Goal: Information Seeking & Learning: Learn about a topic

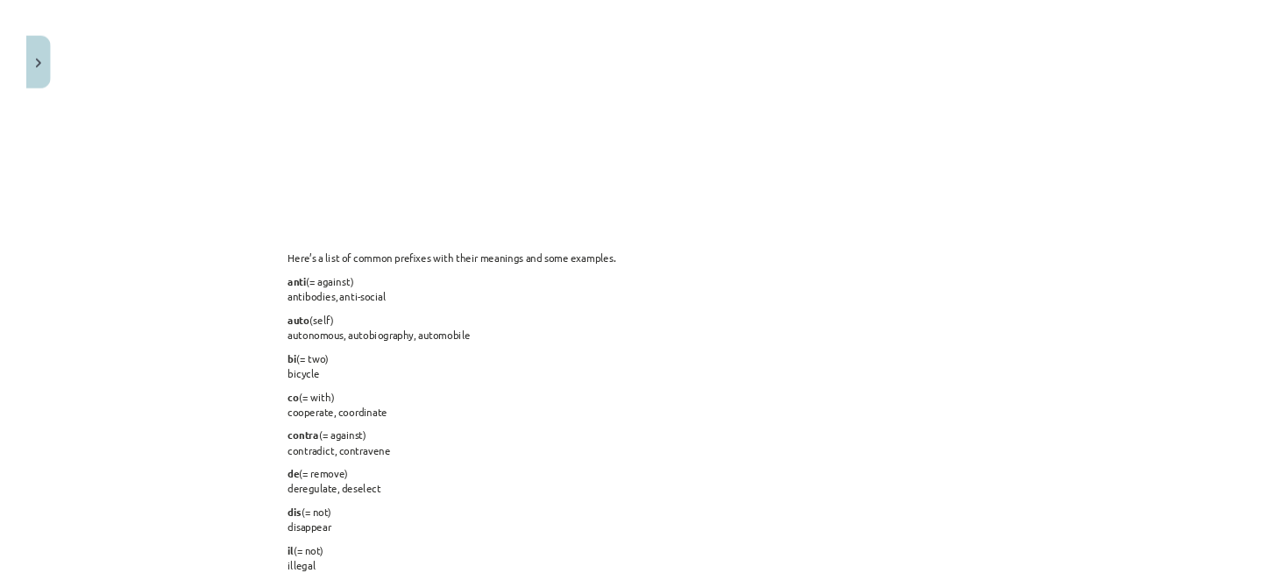
scroll to position [1183, 0]
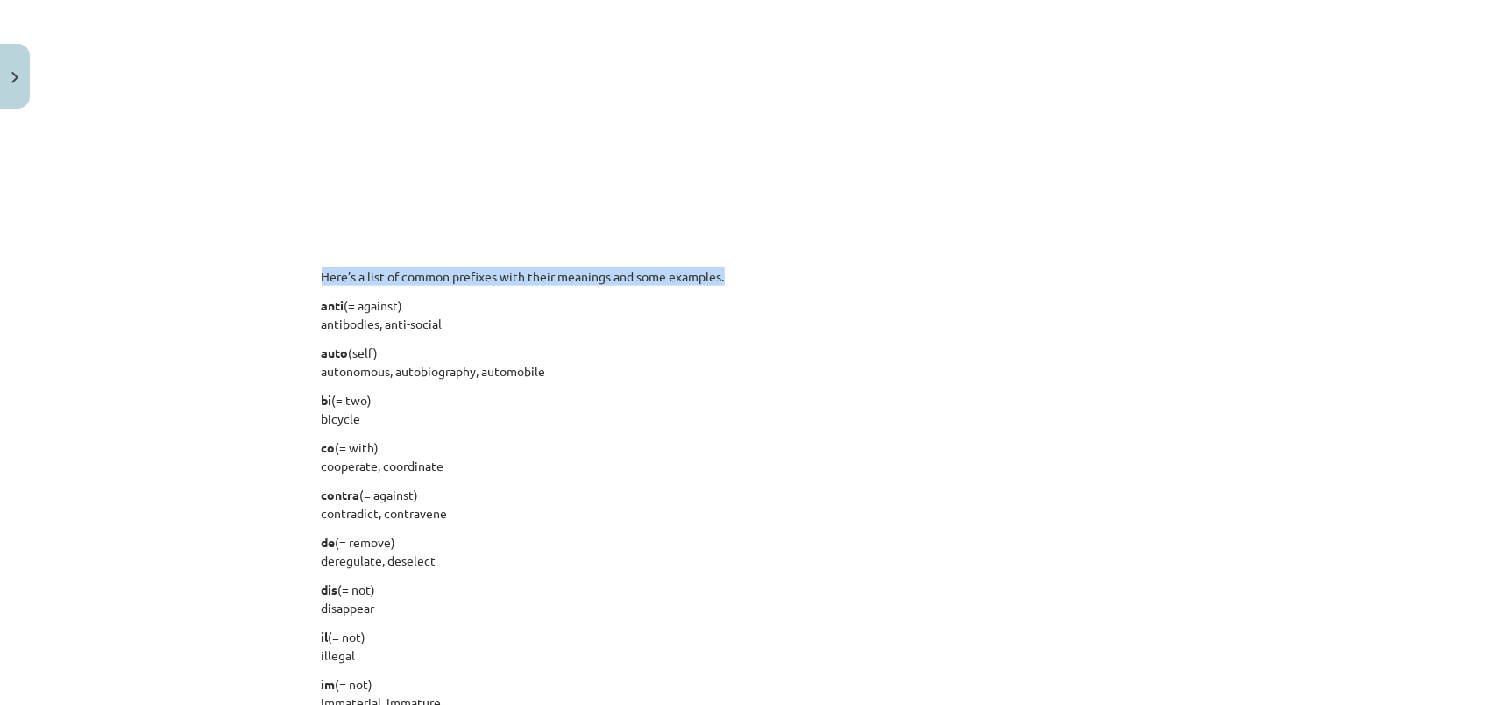
drag, startPoint x: 314, startPoint y: 277, endPoint x: 732, endPoint y: 275, distance: 418.1
click at [732, 275] on div "15 XP Saņemsi Viegls 405 pilda Apraksts Uzdevums Palīdzība English is a very fl…" at bounding box center [745, 284] width 868 height 2702
copy p "Here’s a list of common prefixes with their meanings and some examples."
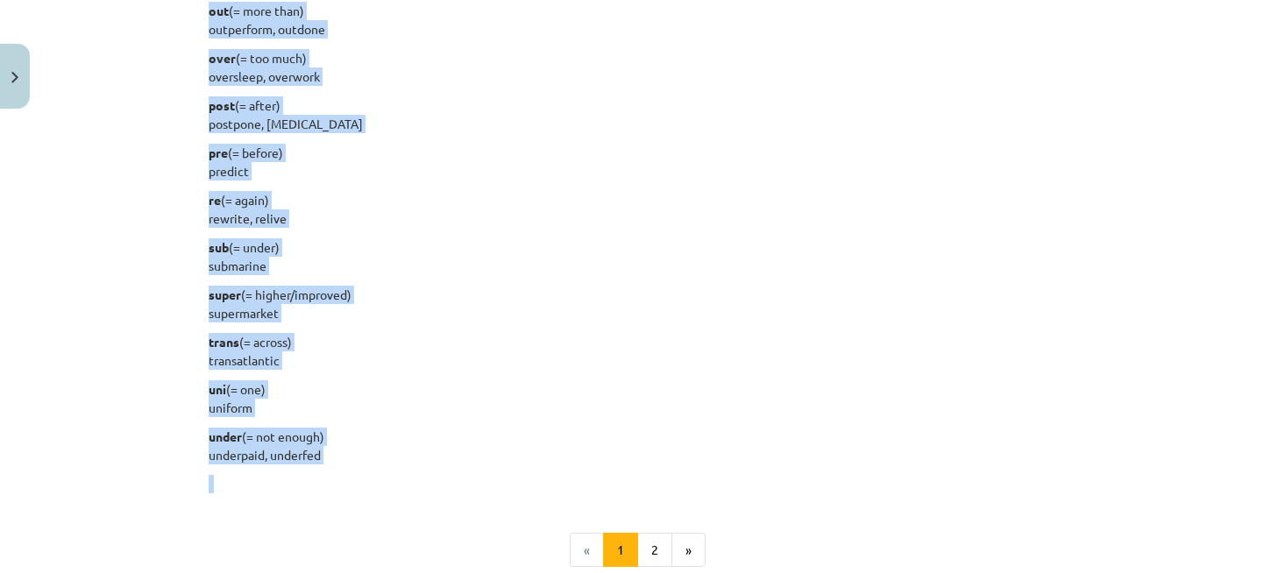
scroll to position [2123, 0]
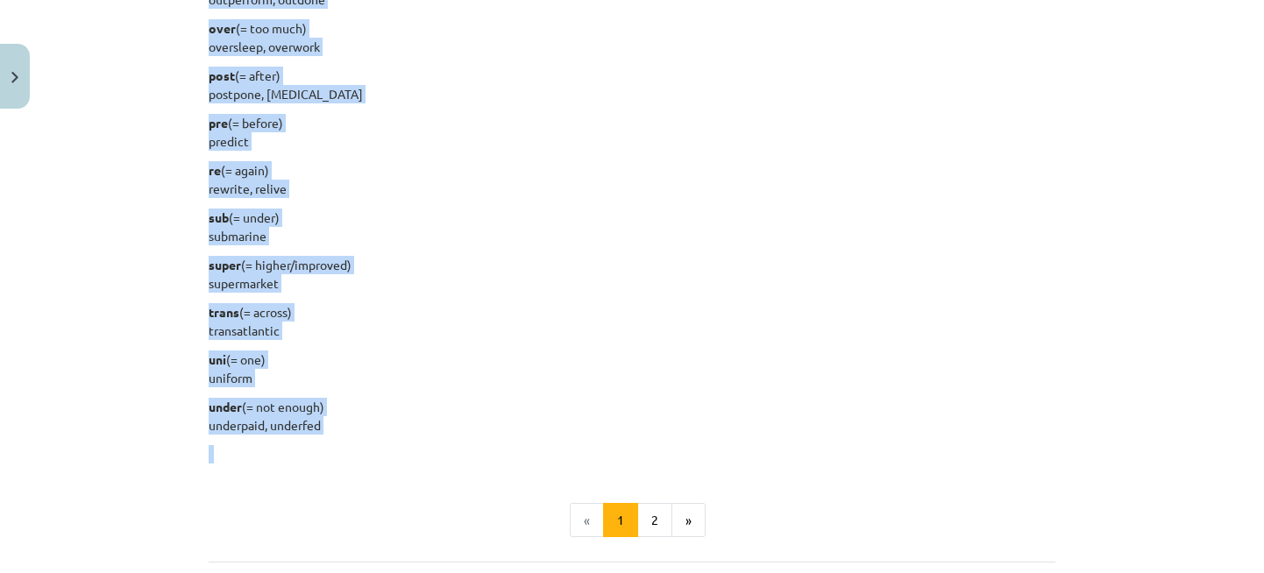
drag, startPoint x: 202, startPoint y: 304, endPoint x: 344, endPoint y: 430, distance: 190.7
copy div "anti (= against) antibodies, anti-social auto (self) autonomous, autobiography,…"
click at [657, 525] on button "2" at bounding box center [654, 520] width 35 height 35
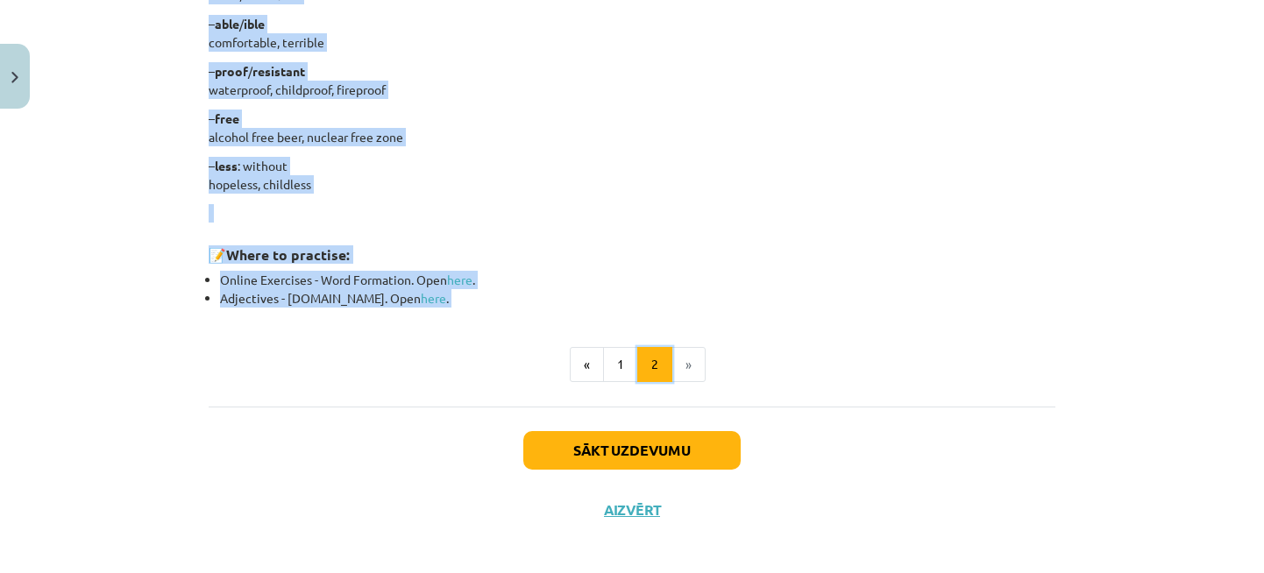
scroll to position [1571, 0]
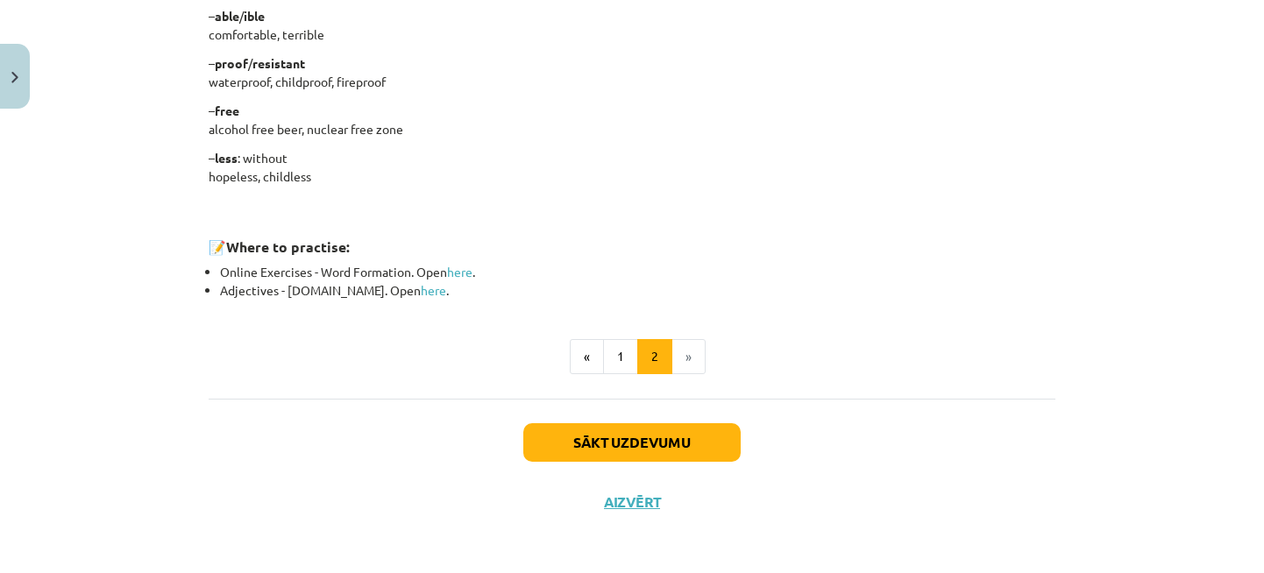
click at [675, 360] on li "»" at bounding box center [688, 356] width 33 height 35
click at [683, 353] on li "»" at bounding box center [688, 356] width 33 height 35
click at [645, 438] on button "Sākt uzdevumu" at bounding box center [631, 442] width 217 height 39
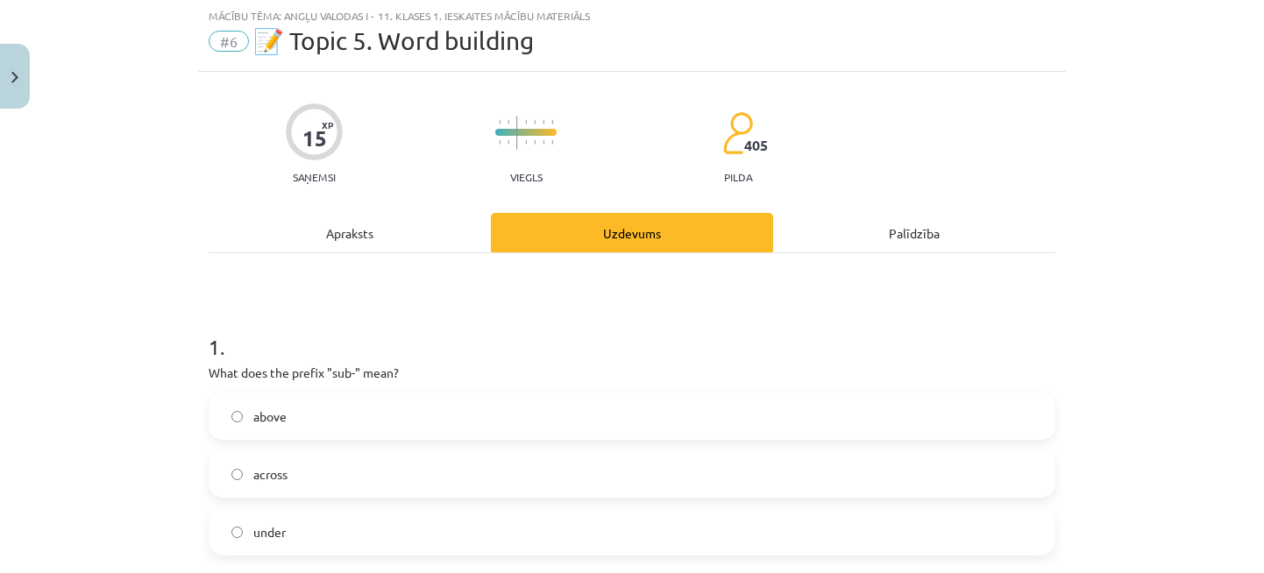
scroll to position [44, 0]
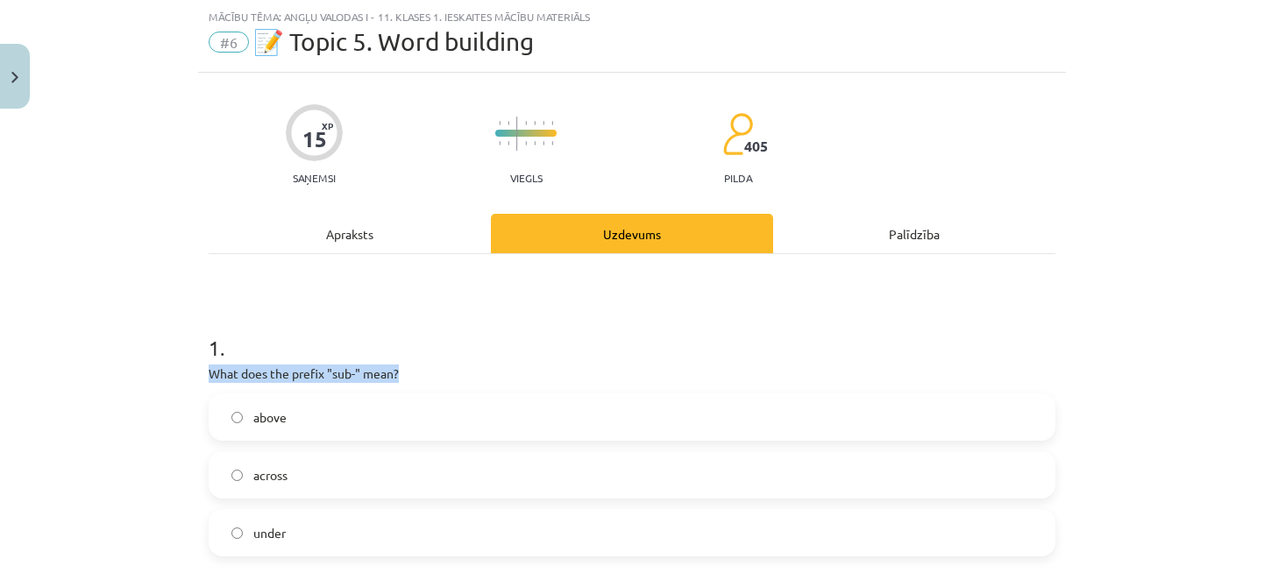
drag, startPoint x: 202, startPoint y: 377, endPoint x: 397, endPoint y: 375, distance: 195.5
click at [397, 375] on p "What does the prefix "sub-" mean?" at bounding box center [632, 374] width 847 height 18
click at [165, 385] on div "Mācību tēma: Angļu valodas i - 11. klases 1. ieskaites mācību materiāls #6 📝 To…" at bounding box center [632, 286] width 1264 height 573
drag, startPoint x: 196, startPoint y: 371, endPoint x: 411, endPoint y: 515, distance: 258.4
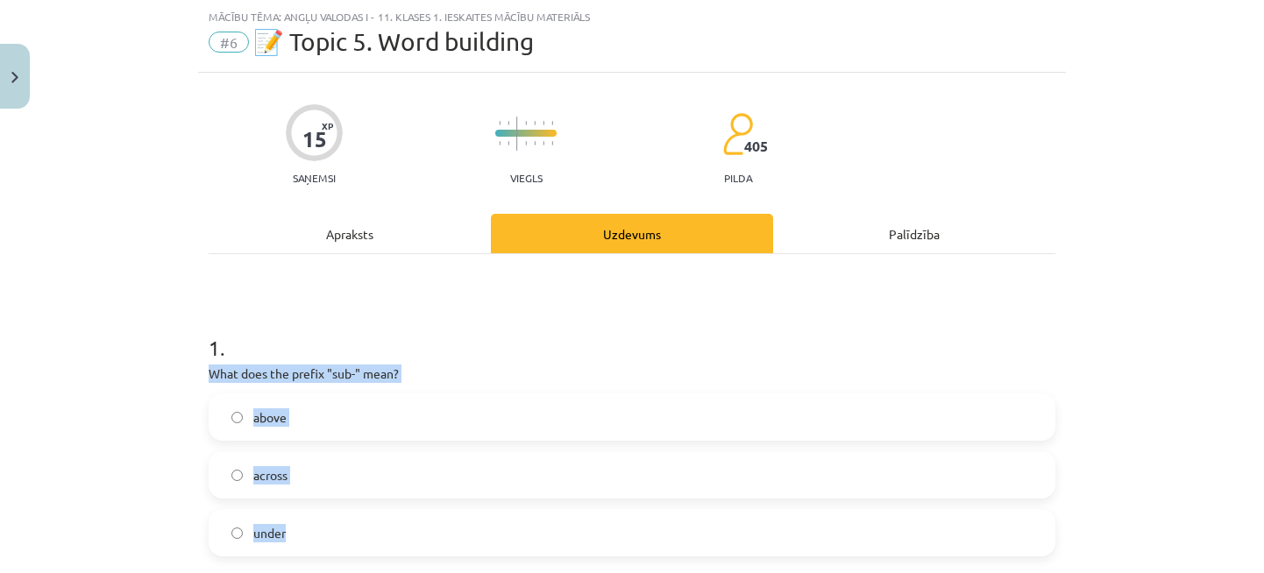
copy div "What does the prefix "sub-" mean? above across under"
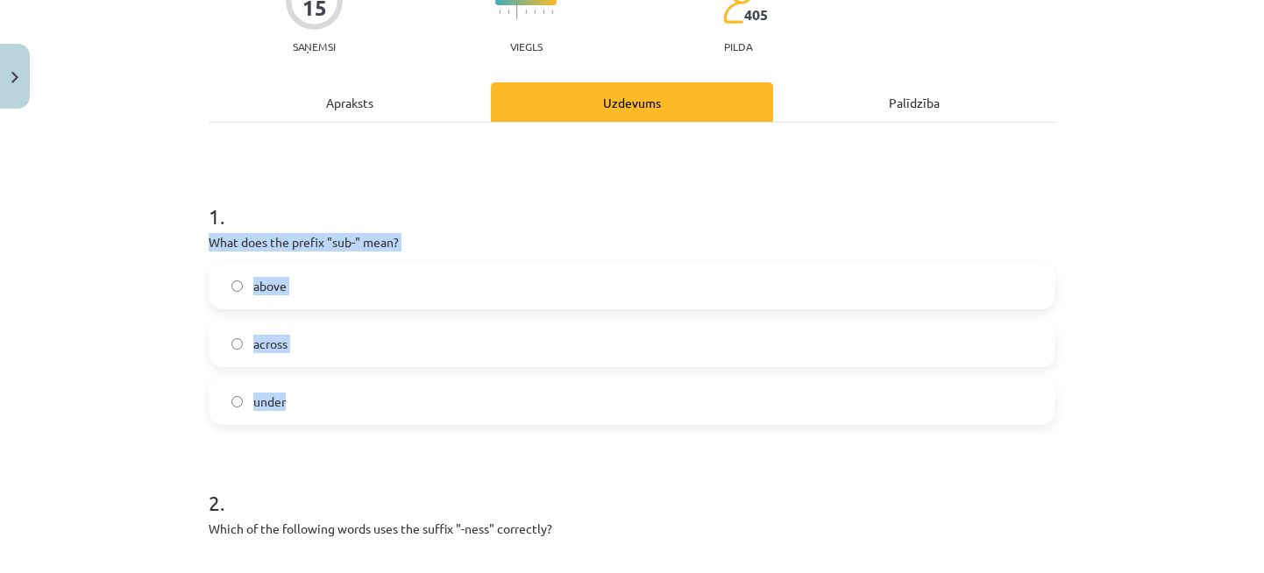
scroll to position [351, 0]
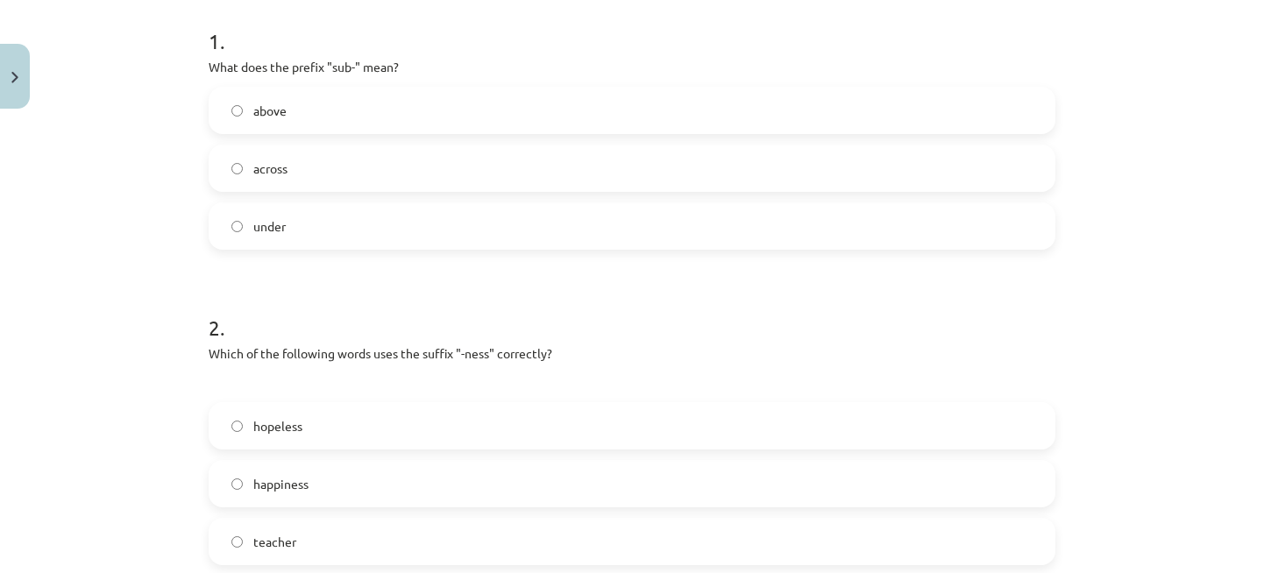
click at [477, 364] on div "Which of the following words uses the suffix "-ness" correctly?" at bounding box center [632, 367] width 847 height 47
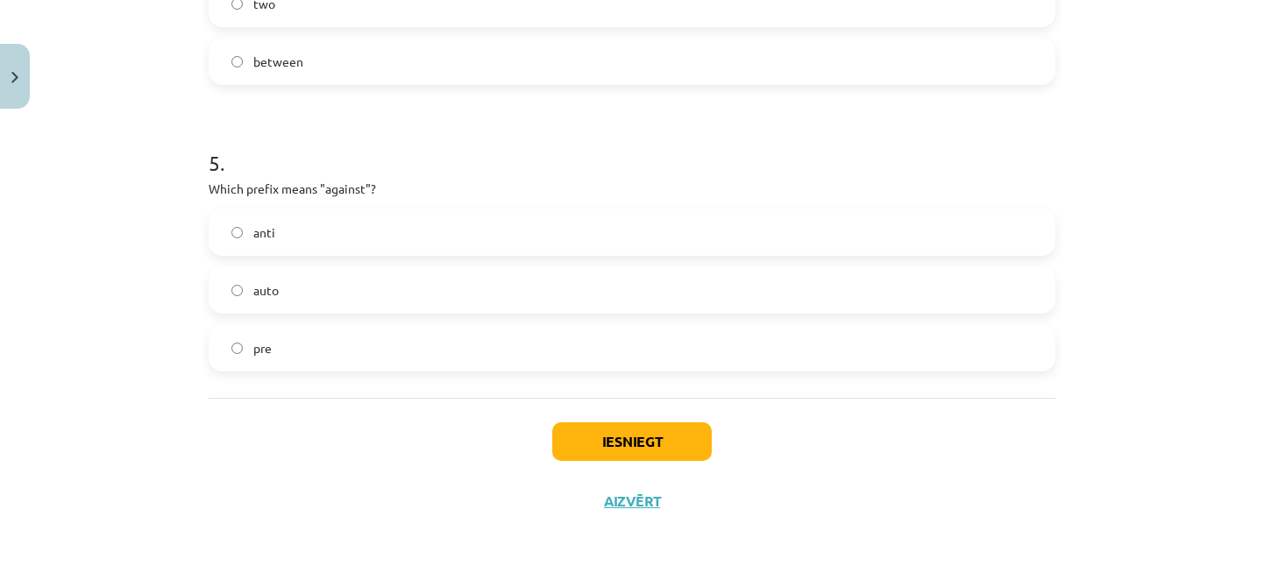
scroll to position [1405, 0]
click at [616, 447] on button "Iesniegt" at bounding box center [632, 441] width 160 height 39
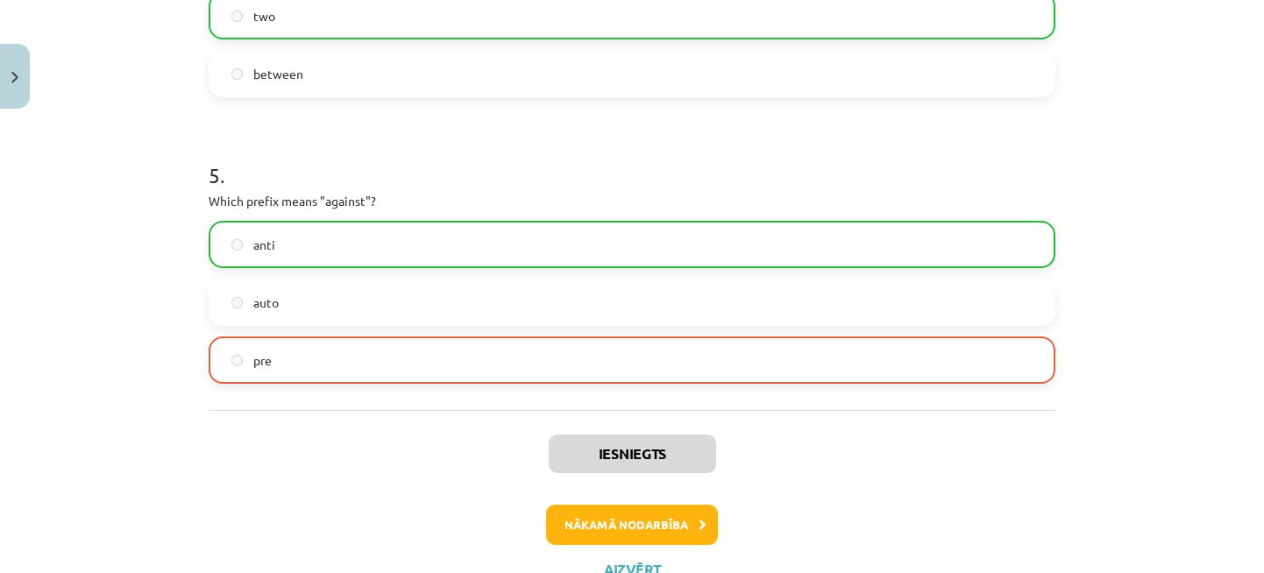
scroll to position [1460, 0]
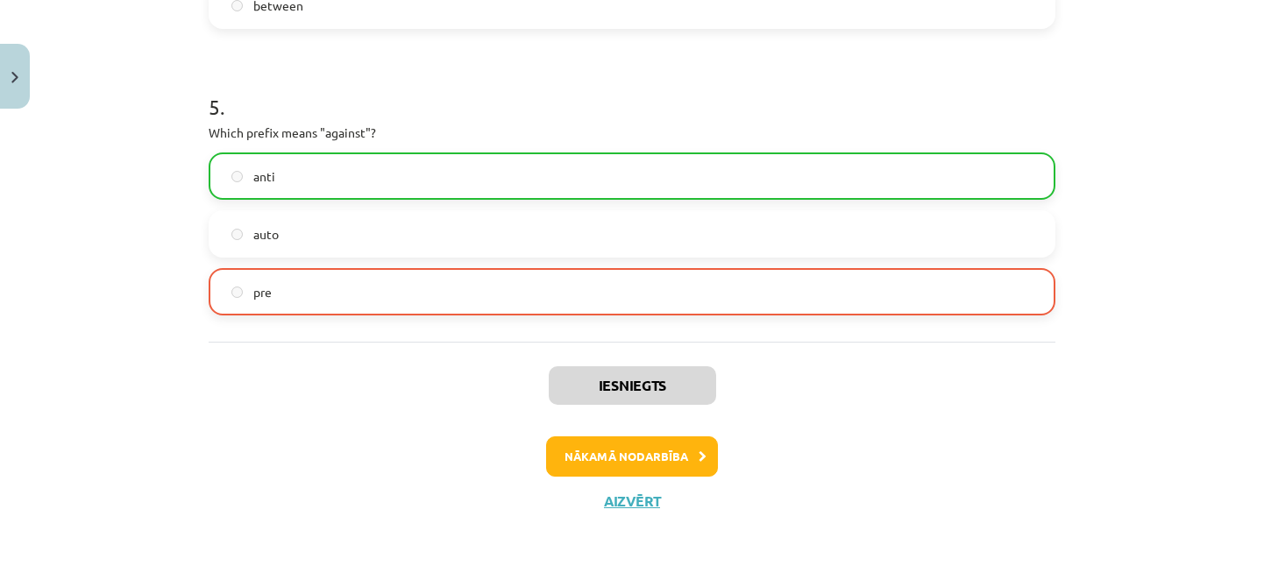
click at [285, 180] on label "anti" at bounding box center [631, 176] width 843 height 44
click at [609, 455] on button "Nākamā nodarbība" at bounding box center [632, 457] width 172 height 40
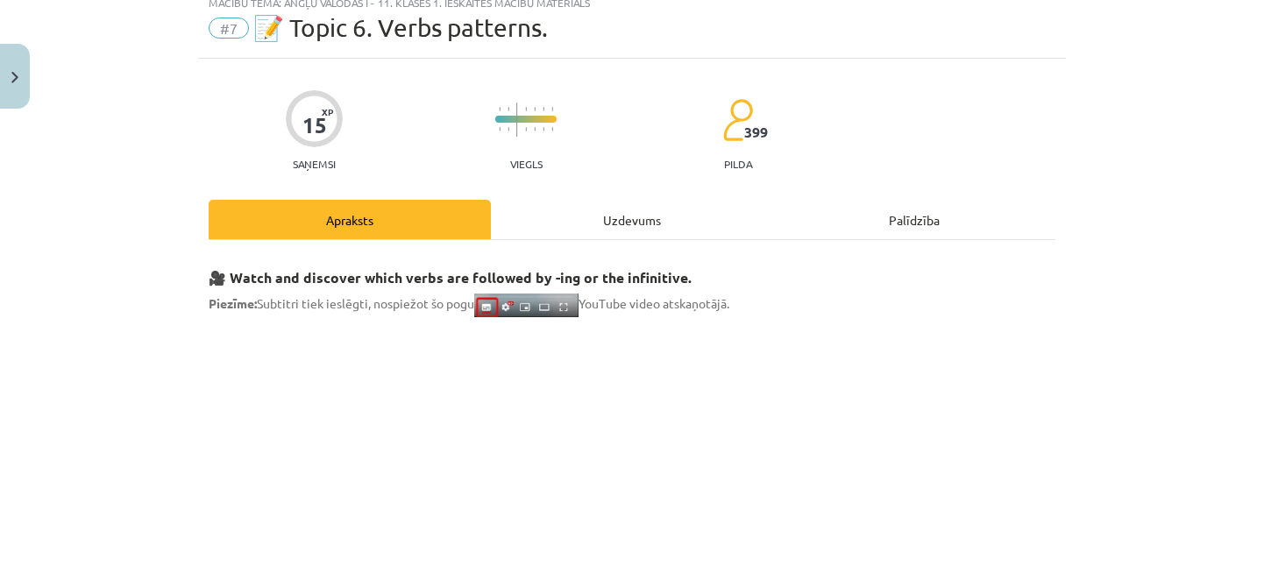
scroll to position [44, 0]
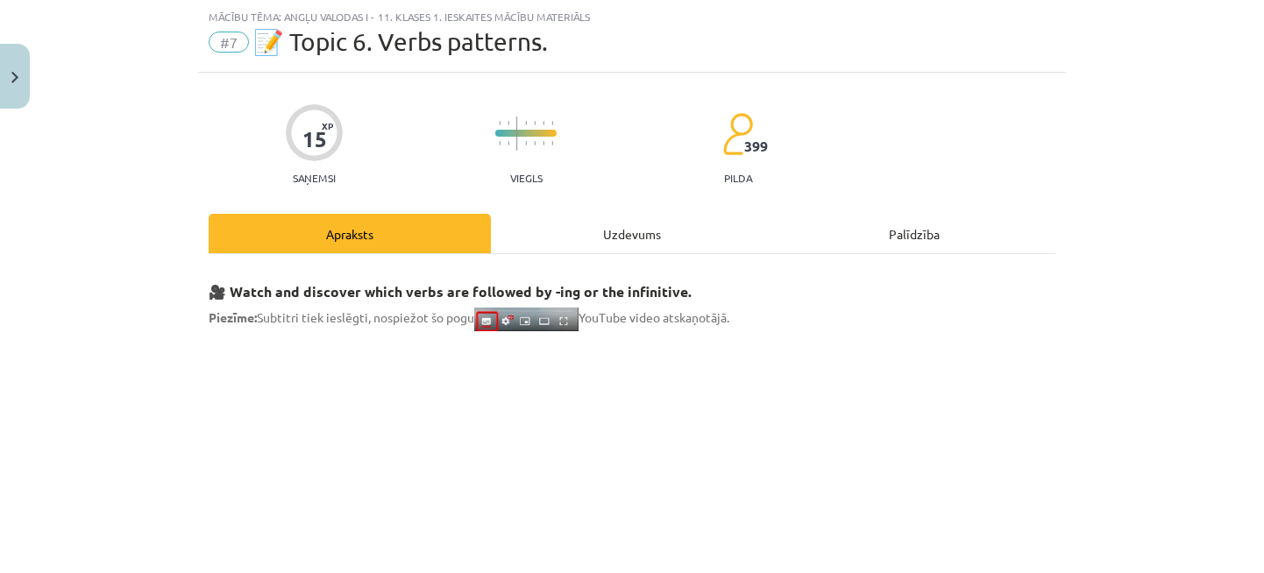
click at [430, 292] on strong "🎥 Watch and discover which verbs are followed by -ing or the infinitive." at bounding box center [450, 291] width 483 height 18
click at [562, 312] on img at bounding box center [526, 320] width 104 height 24
click at [622, 316] on span "Piezīme: Subtitri tiek ieslēgti, nospiežot šo pogu YouTube video atskaņotājā." at bounding box center [469, 317] width 521 height 16
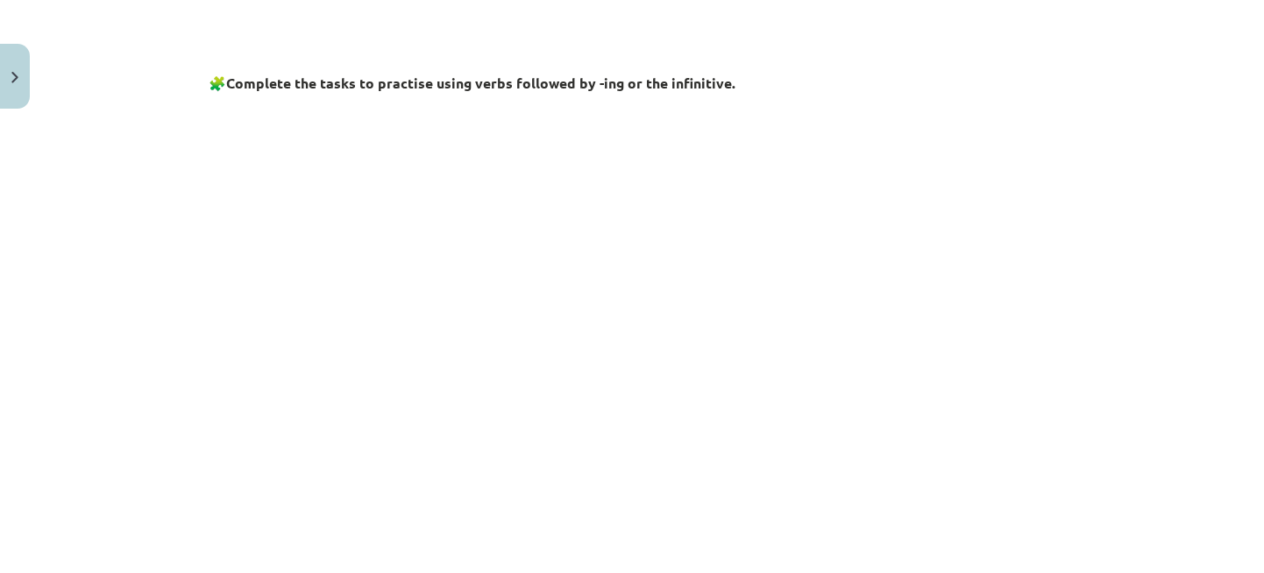
scroll to position [657, 0]
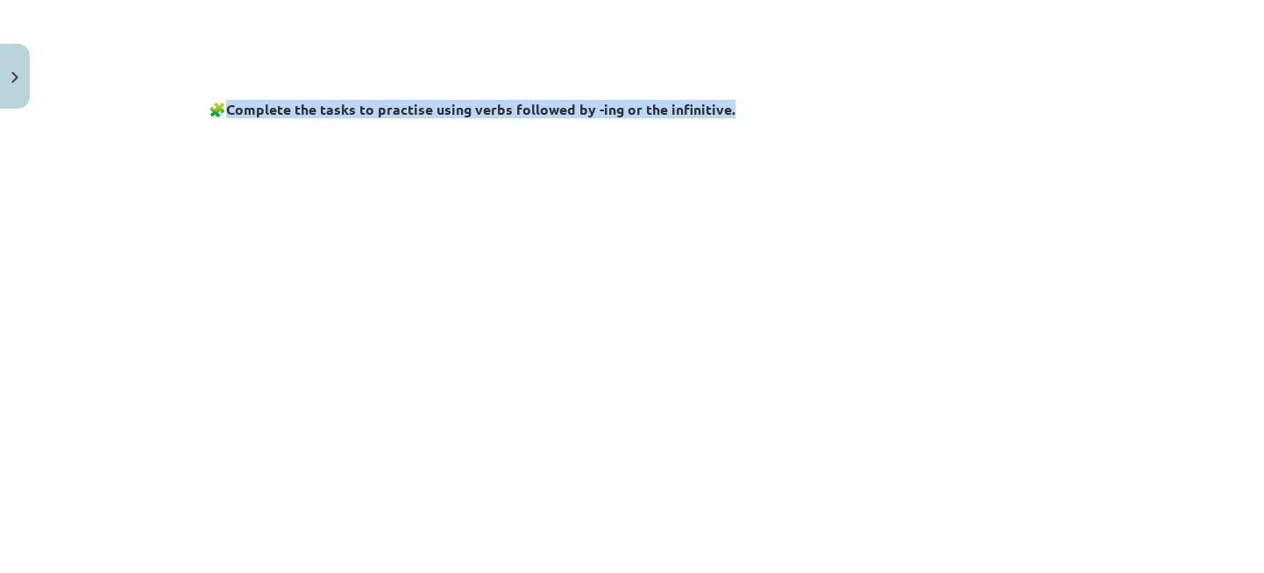
drag, startPoint x: 221, startPoint y: 107, endPoint x: 731, endPoint y: 110, distance: 510.2
click at [731, 110] on h3 "🧩 Complete the tasks to practise using verbs followed by -ing or the infinitive." at bounding box center [632, 104] width 847 height 32
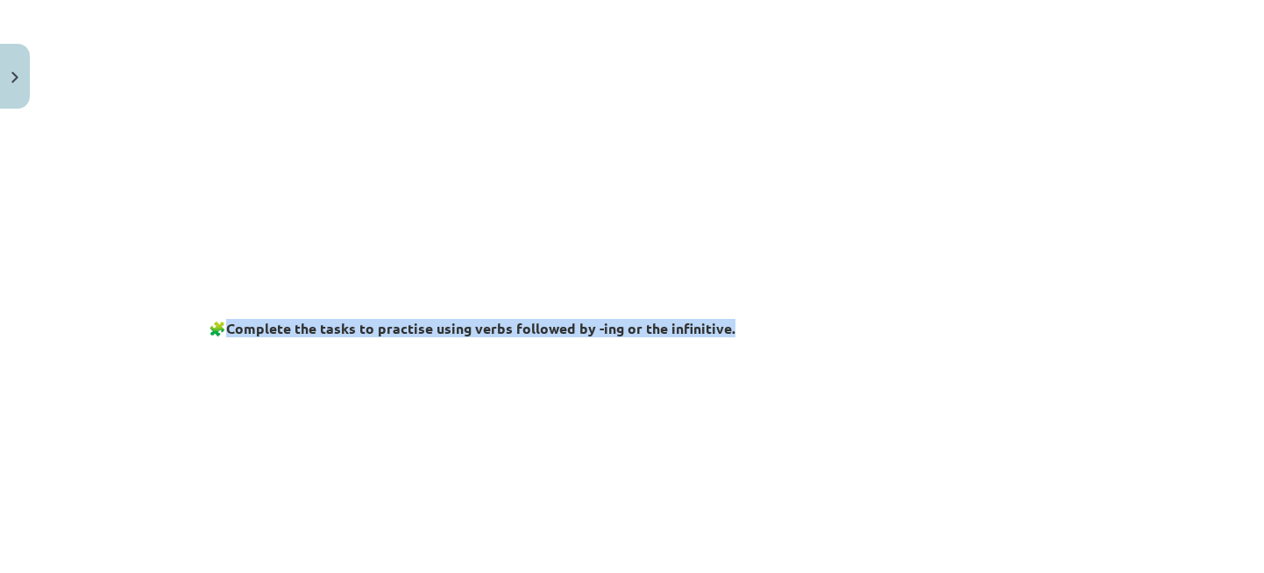
scroll to position [789, 0]
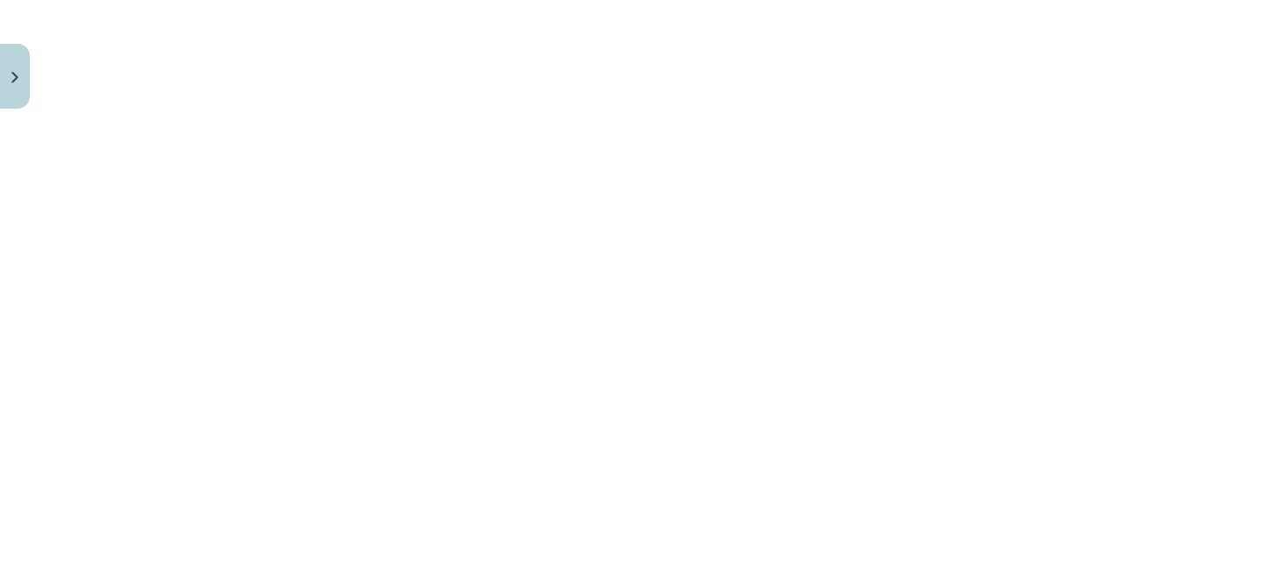
click at [179, 167] on div "Mācību tēma: Angļu valodas i - 11. klases 1. ieskaites mācību materiāls #7 📝 To…" at bounding box center [632, 286] width 1264 height 573
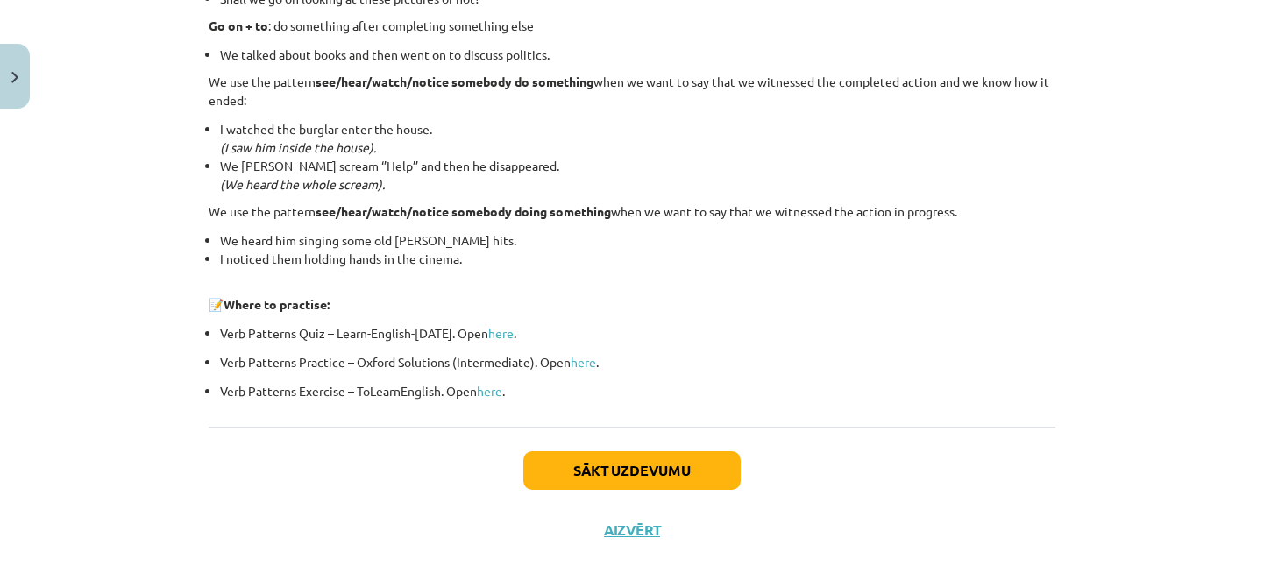
scroll to position [2416, 0]
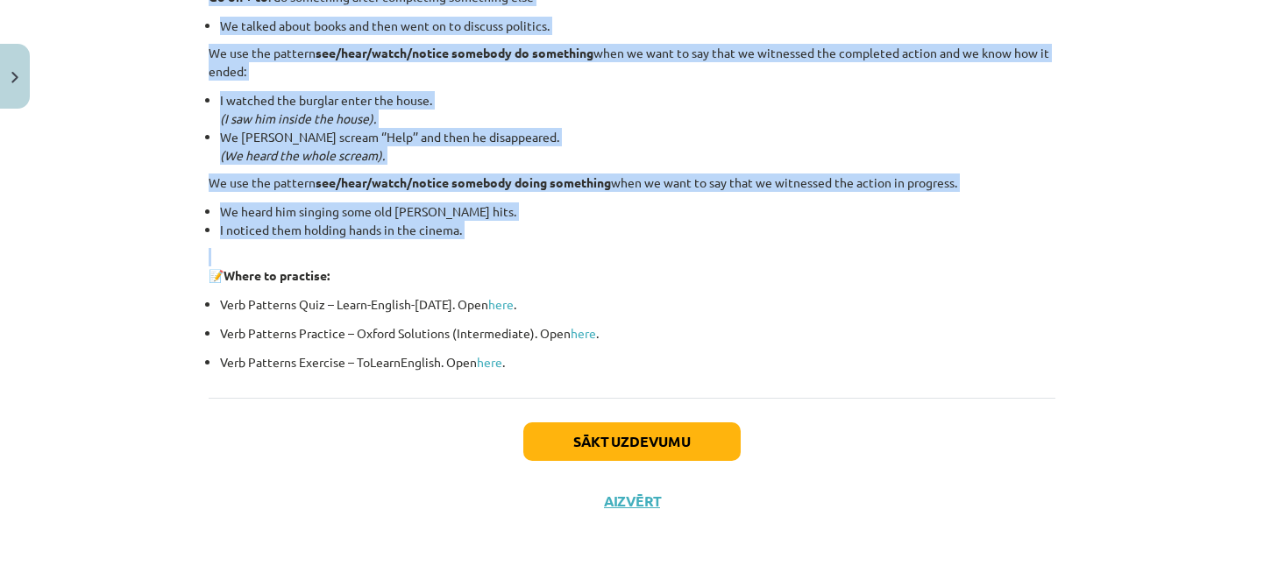
drag, startPoint x: 199, startPoint y: 242, endPoint x: 573, endPoint y: 259, distance: 374.7
copy div "🧩 Complete the tasks to practise using verbs followed by -ing or the infinitive…"
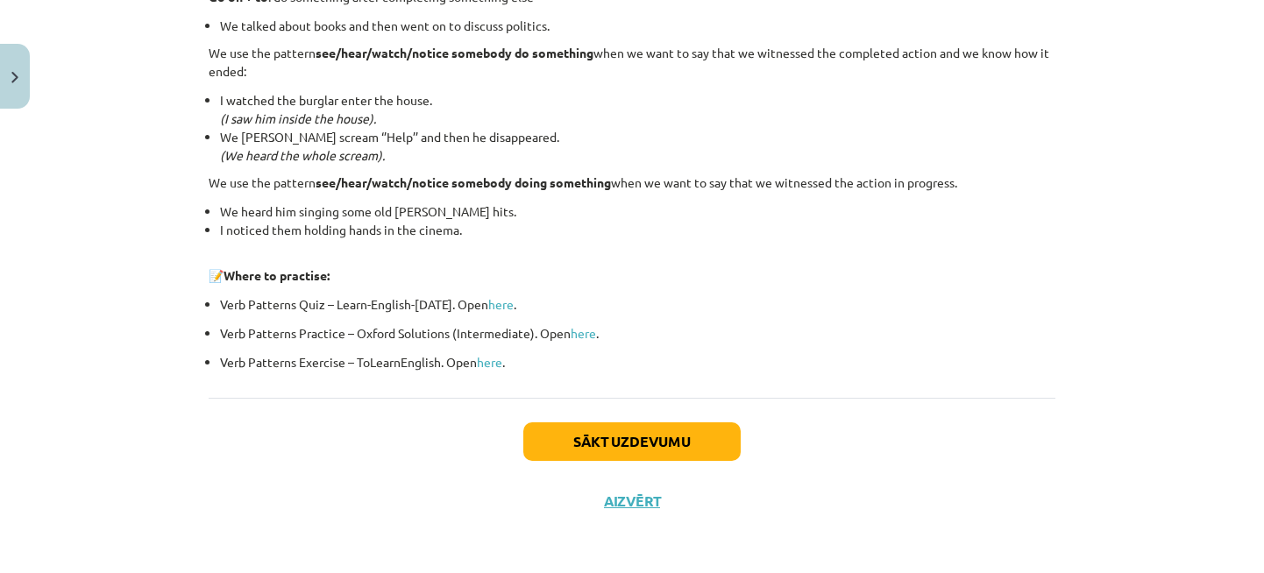
click at [868, 309] on p "Verb Patterns Quiz – Learn-English-Today. Open here ." at bounding box center [637, 304] width 835 height 18
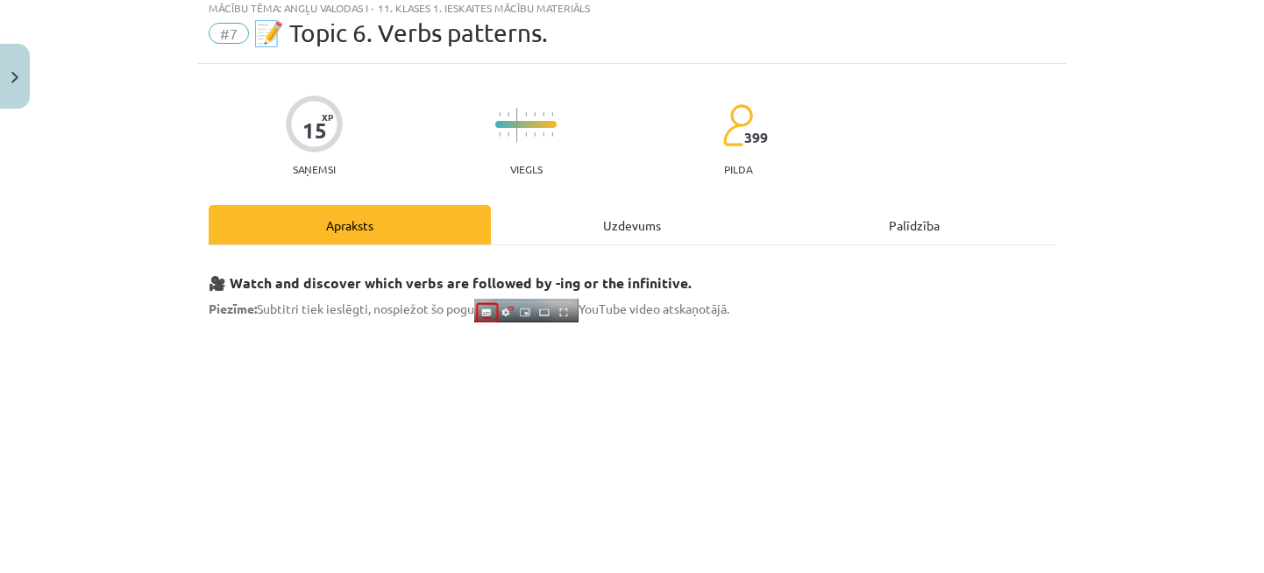
scroll to position [0, 0]
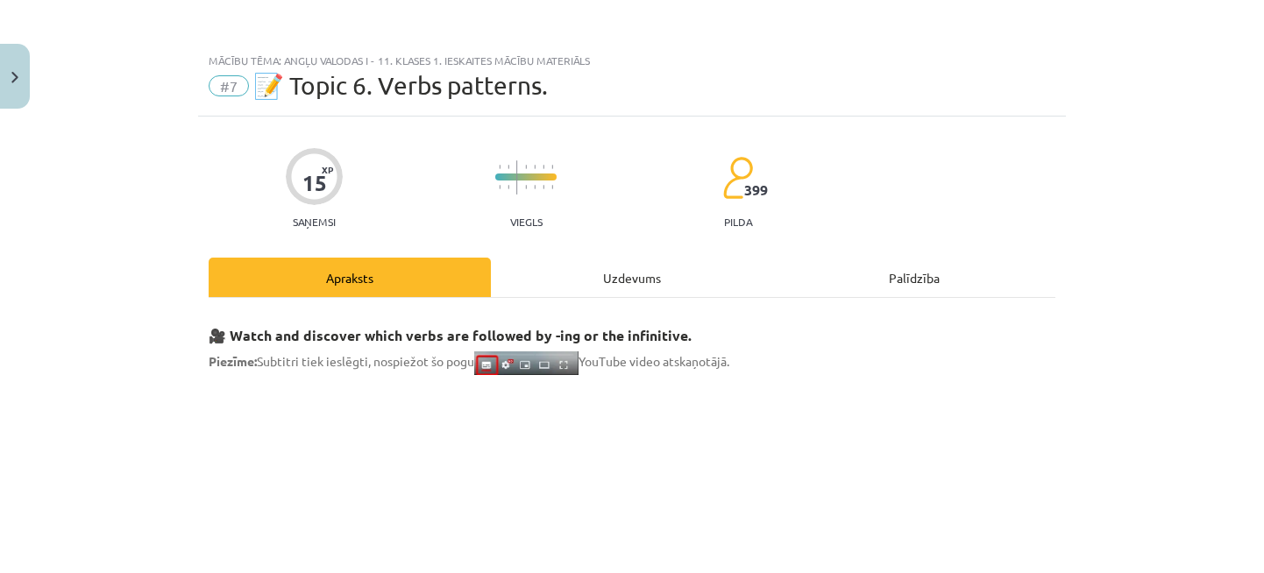
click at [263, 90] on span "📝 Topic 6. Verbs patterns." at bounding box center [400, 85] width 295 height 29
click at [543, 88] on span "📝 Topic 6. Verbs patterns." at bounding box center [400, 85] width 295 height 29
click at [1008, 392] on p at bounding box center [632, 546] width 847 height 320
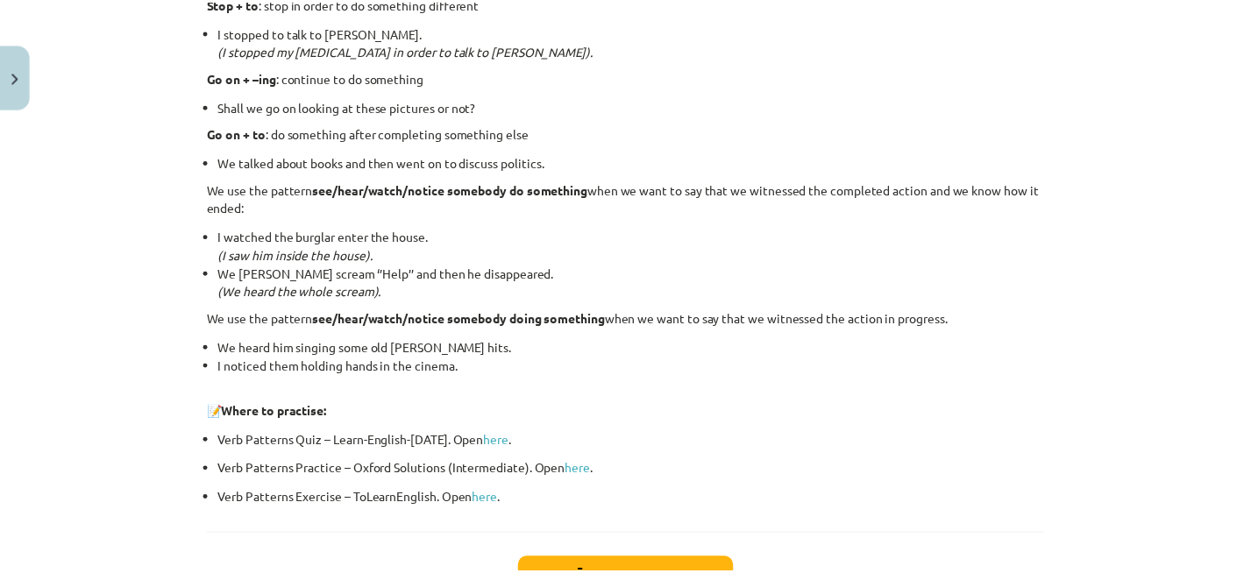
scroll to position [2416, 0]
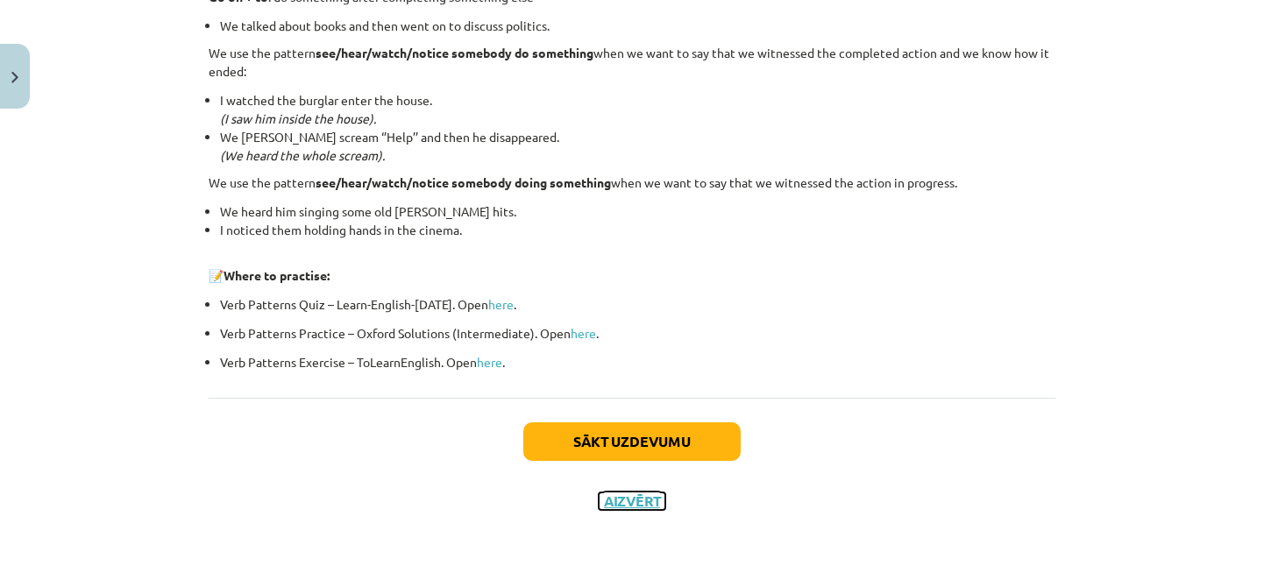
click at [622, 504] on button "Aizvērt" at bounding box center [632, 502] width 67 height 18
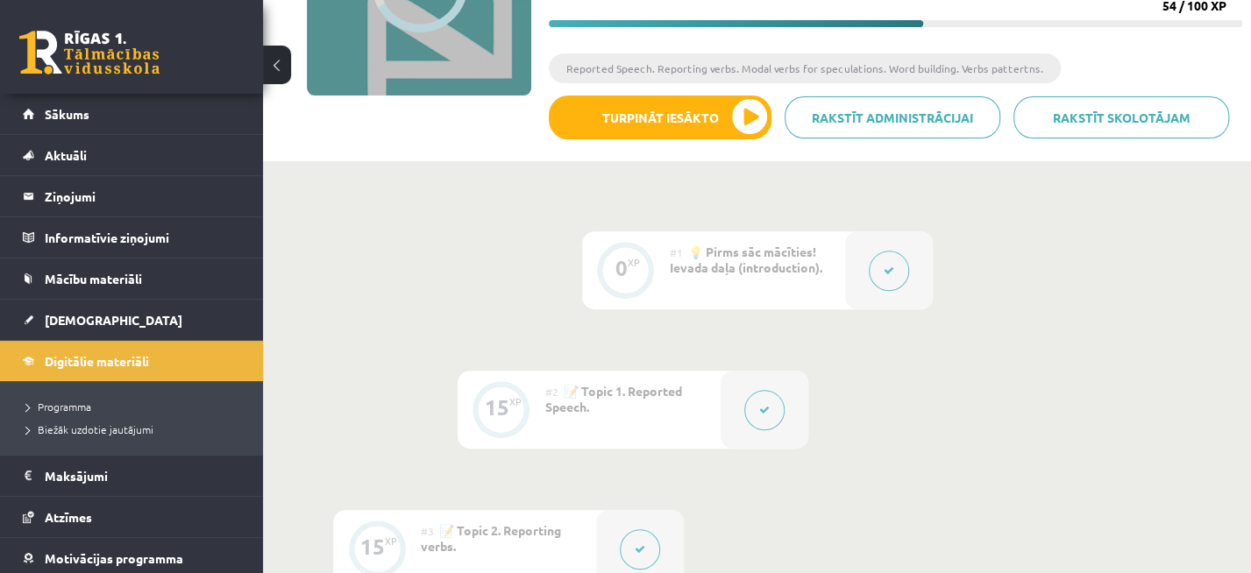
scroll to position [0, 0]
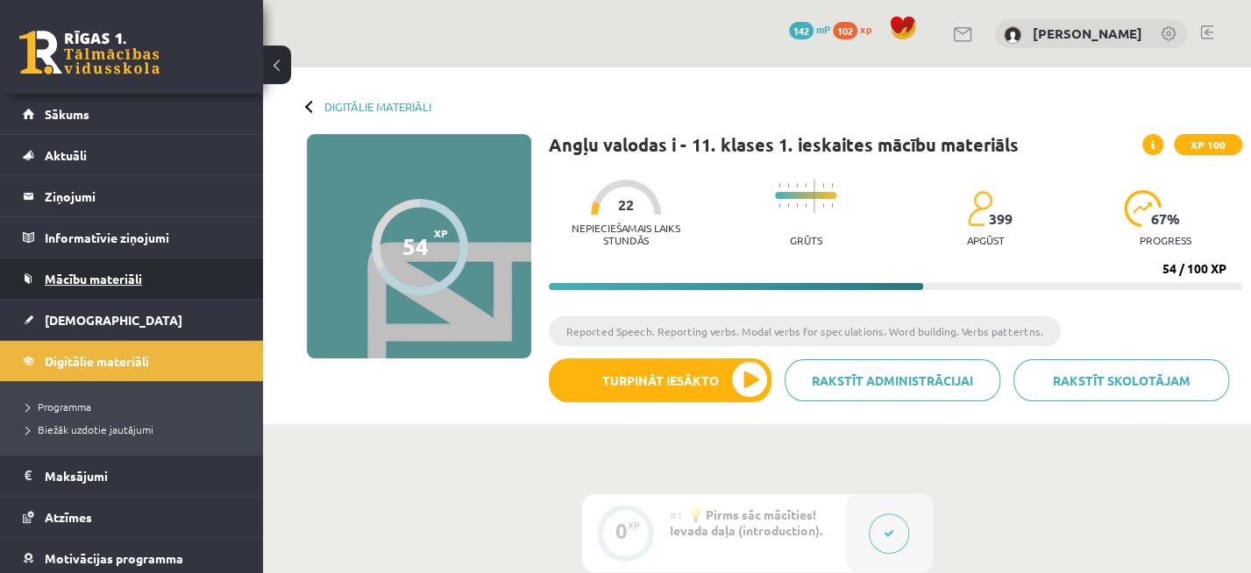
click at [75, 276] on span "Mācību materiāli" at bounding box center [93, 279] width 97 height 16
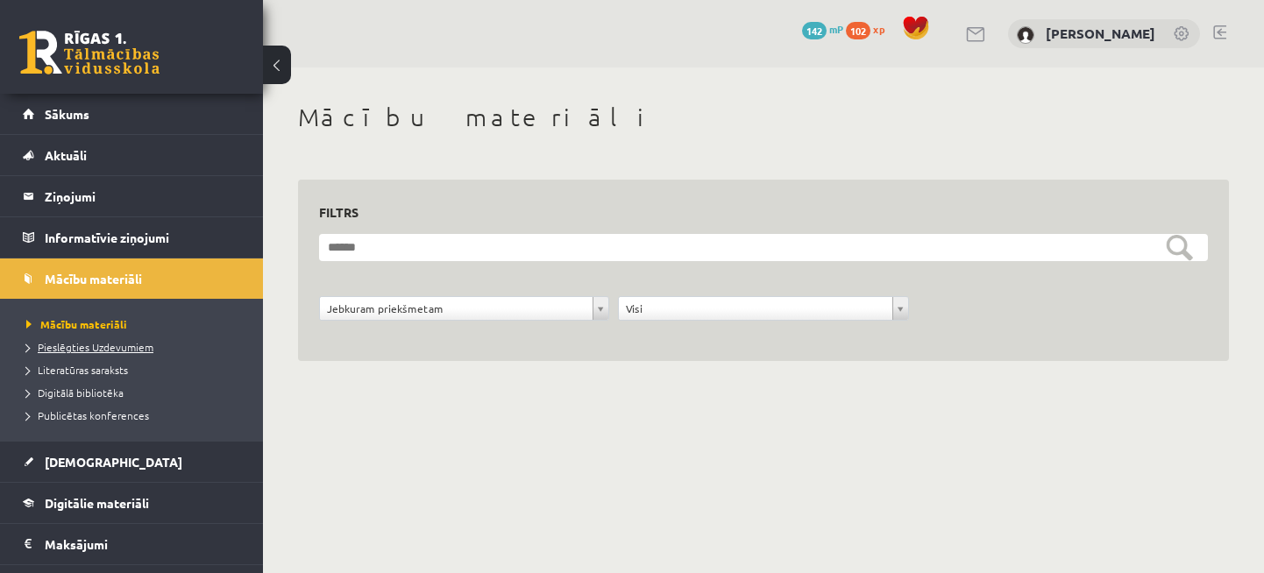
click at [103, 351] on span "Pieslēgties Uzdevumiem" at bounding box center [89, 347] width 127 height 14
click at [78, 323] on span "Mācību materiāli" at bounding box center [70, 324] width 89 height 14
click at [82, 460] on span "[DEMOGRAPHIC_DATA]" at bounding box center [114, 462] width 138 height 16
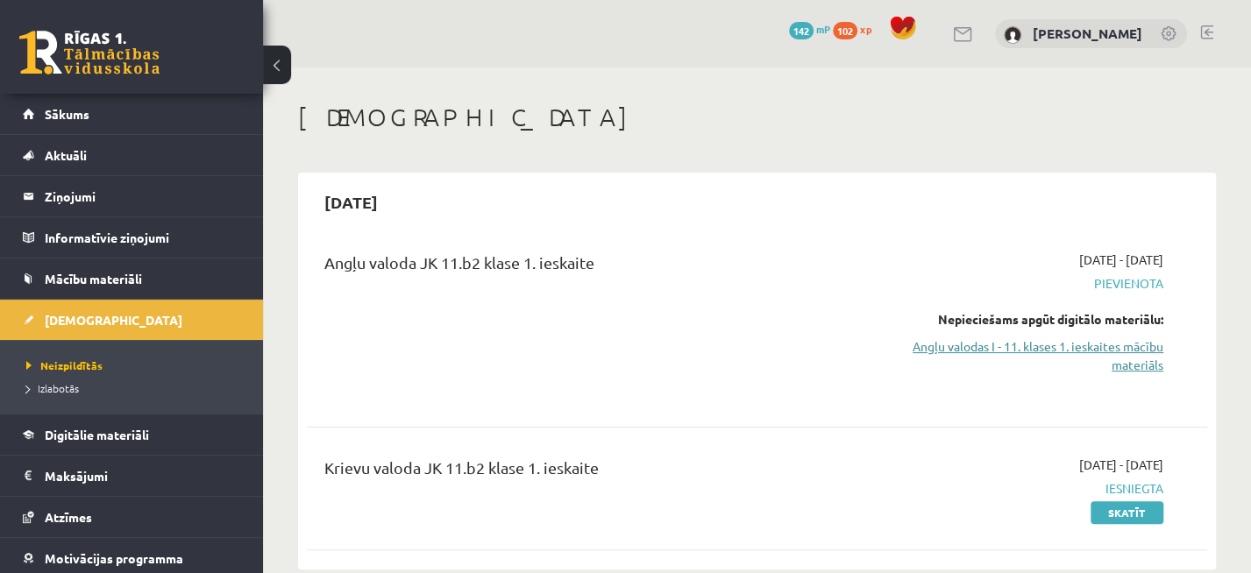
click at [973, 347] on link "Angļu valodas I - 11. klases 1. ieskaites mācību materiāls" at bounding box center [1032, 355] width 262 height 37
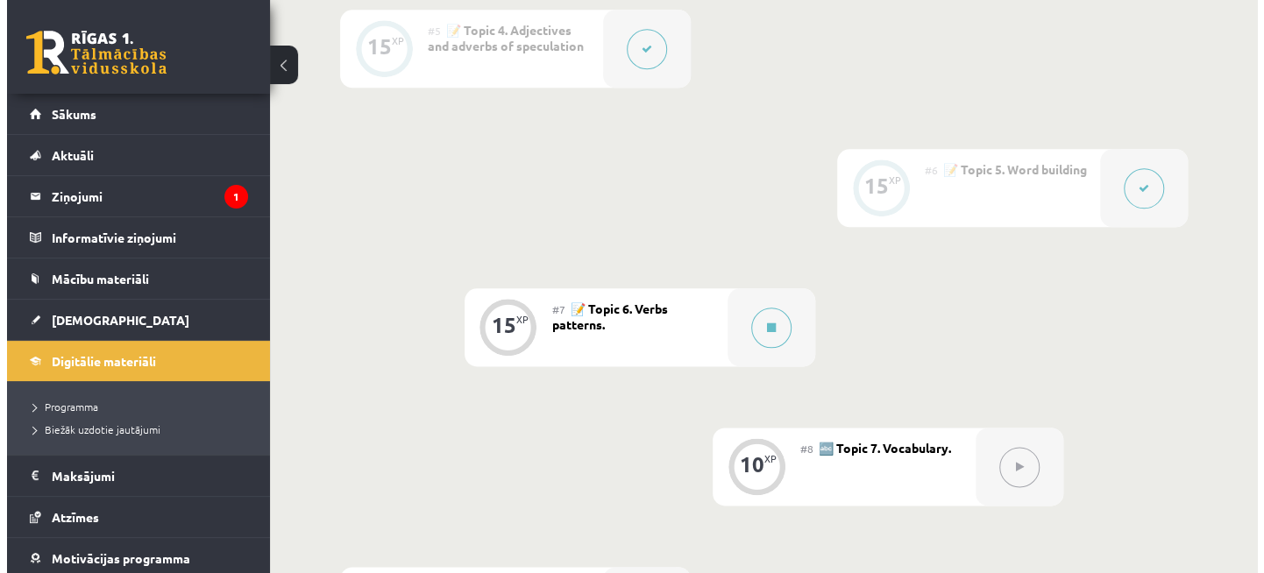
scroll to position [1140, 0]
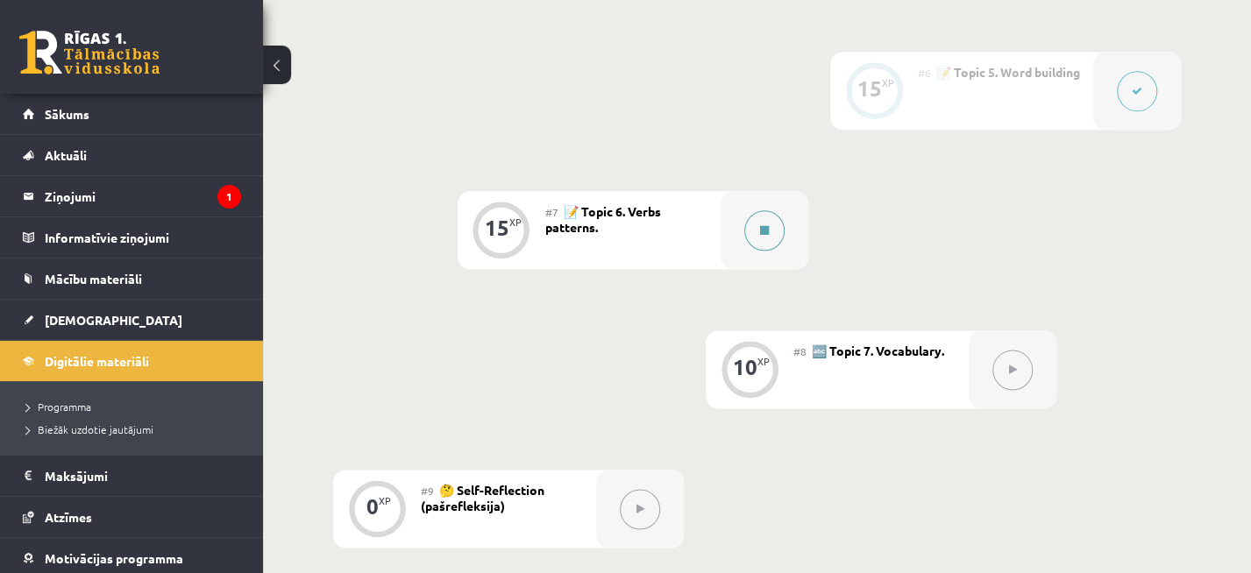
click at [758, 231] on button at bounding box center [764, 230] width 40 height 40
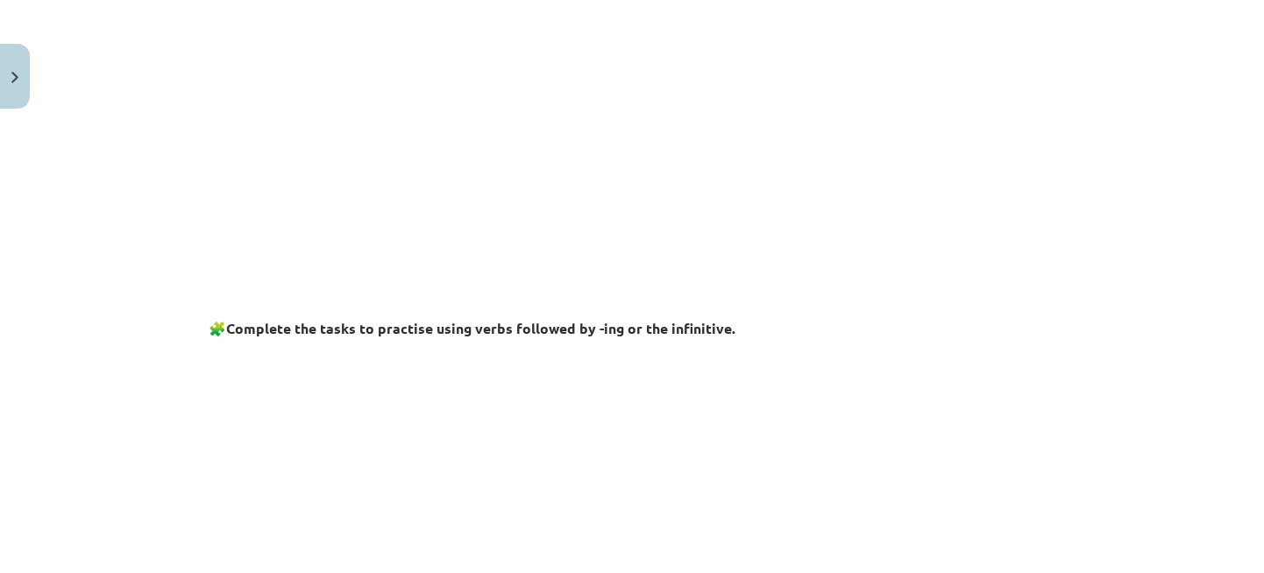
scroll to position [175, 0]
